Goal: Register for event/course

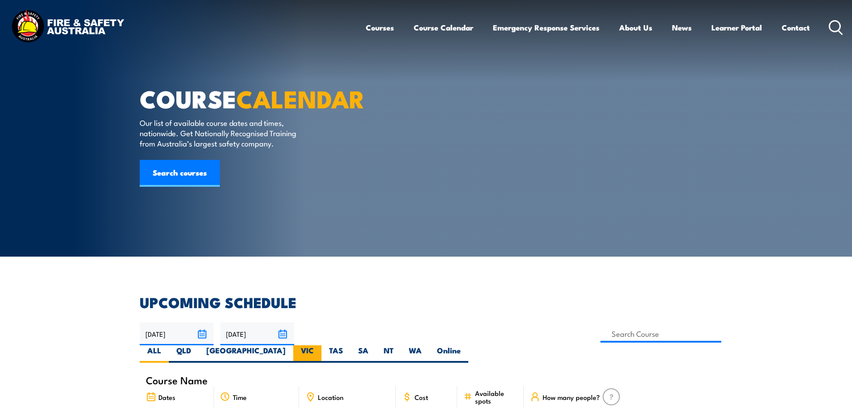
click at [321, 345] on label "VIC" at bounding box center [307, 353] width 28 height 17
click at [320, 345] on input "VIC" at bounding box center [317, 348] width 6 height 6
radio input "true"
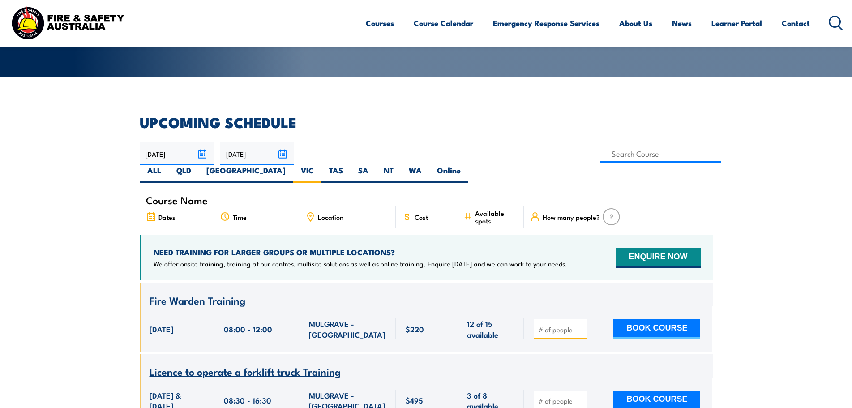
click at [201, 157] on input "[DATE]" at bounding box center [177, 153] width 74 height 23
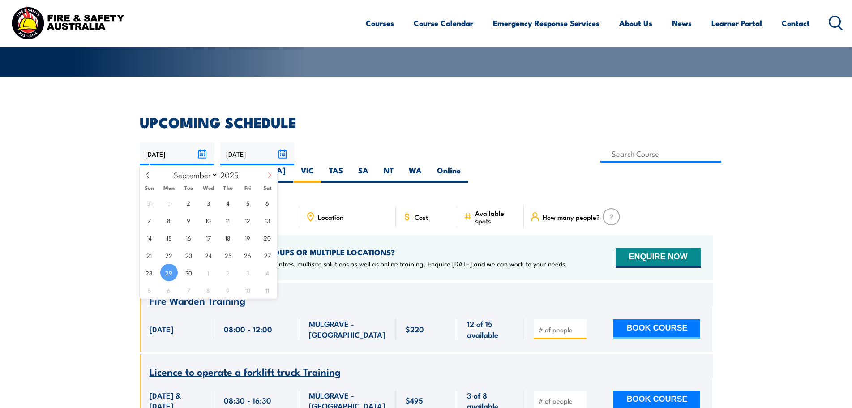
click at [272, 177] on icon at bounding box center [269, 175] width 6 height 6
select select "10"
click at [243, 256] on span "21" at bounding box center [247, 254] width 17 height 17
type input "21/11/2025"
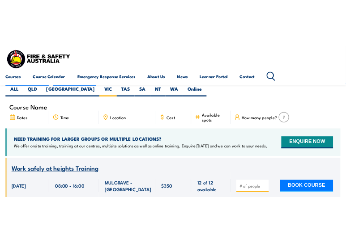
scroll to position [206, 0]
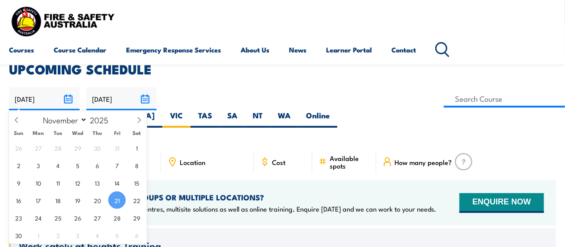
click at [66, 97] on input "[DATE]" at bounding box center [44, 98] width 71 height 23
